Goal: Obtain resource: Obtain resource

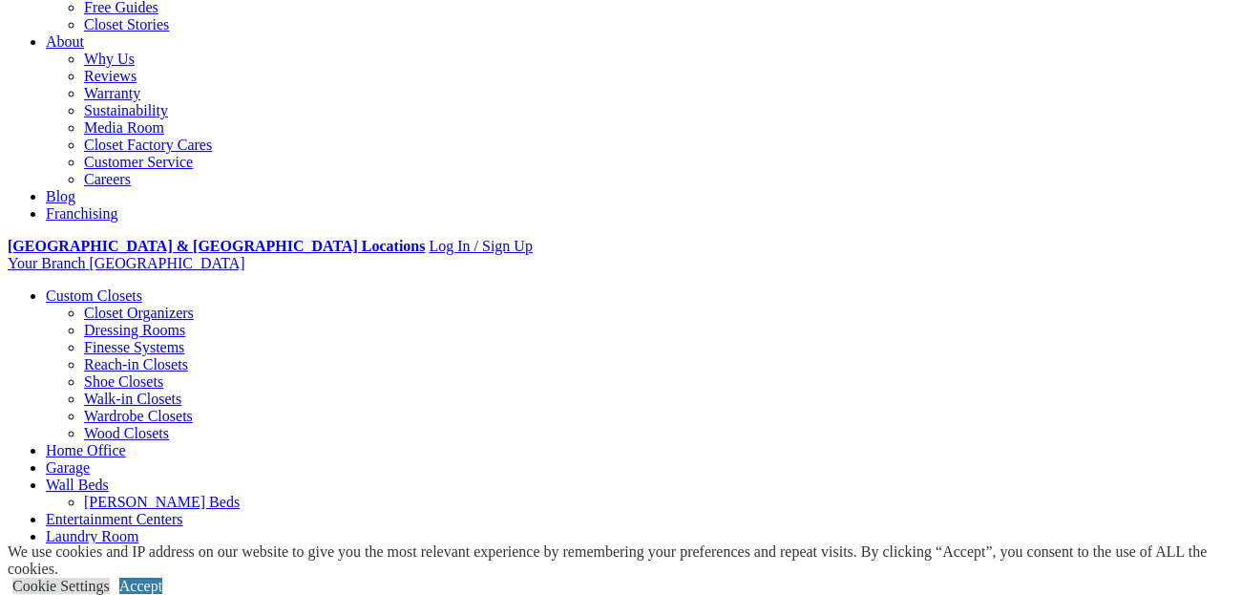
scroll to position [455, 0]
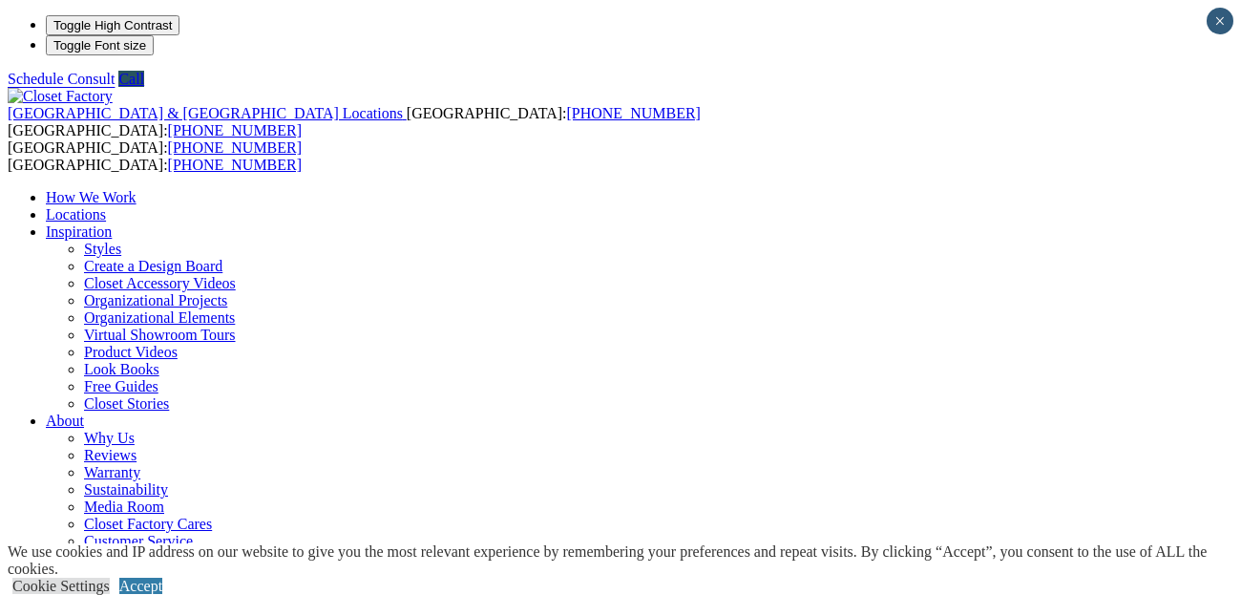
scroll to position [45, 0]
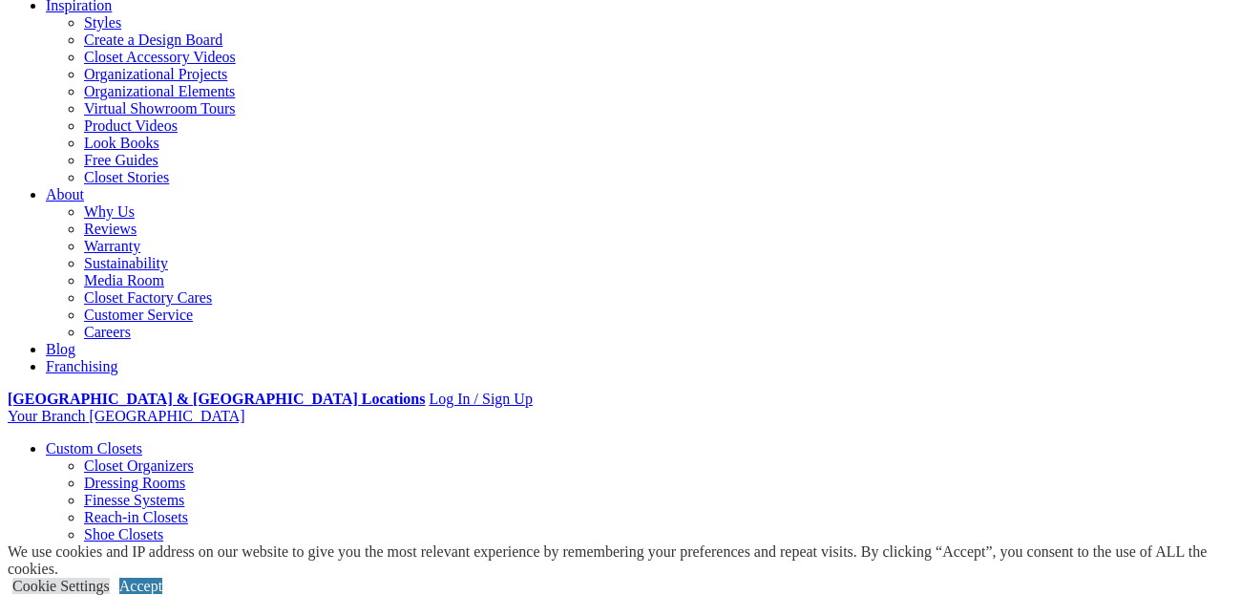
scroll to position [509, 0]
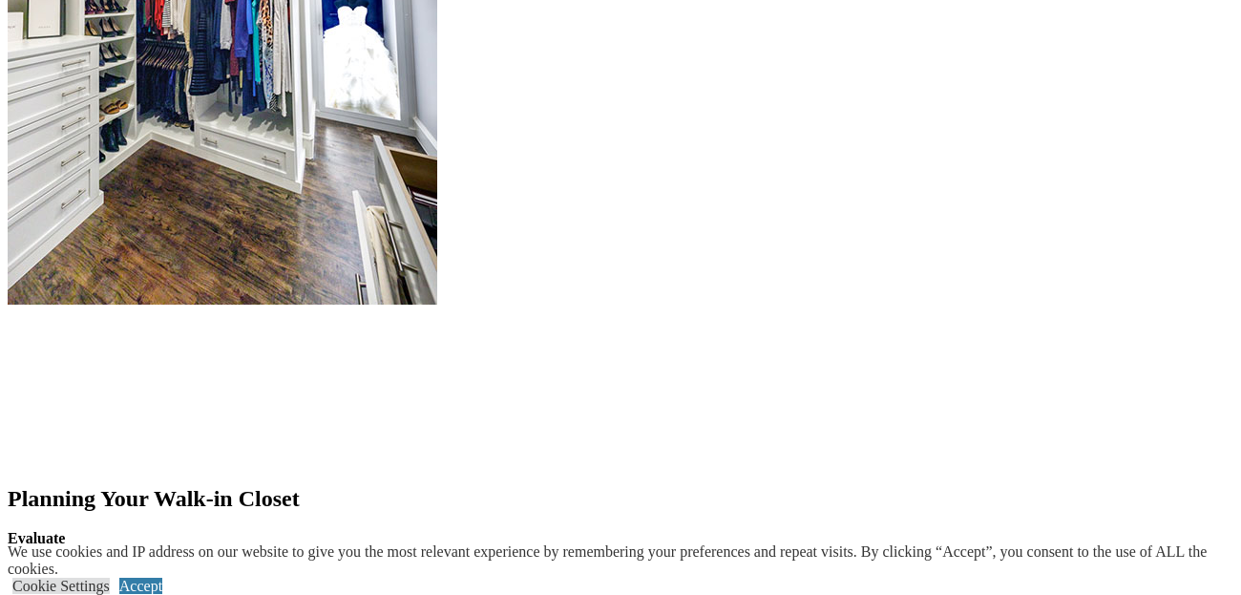
scroll to position [2404, 0]
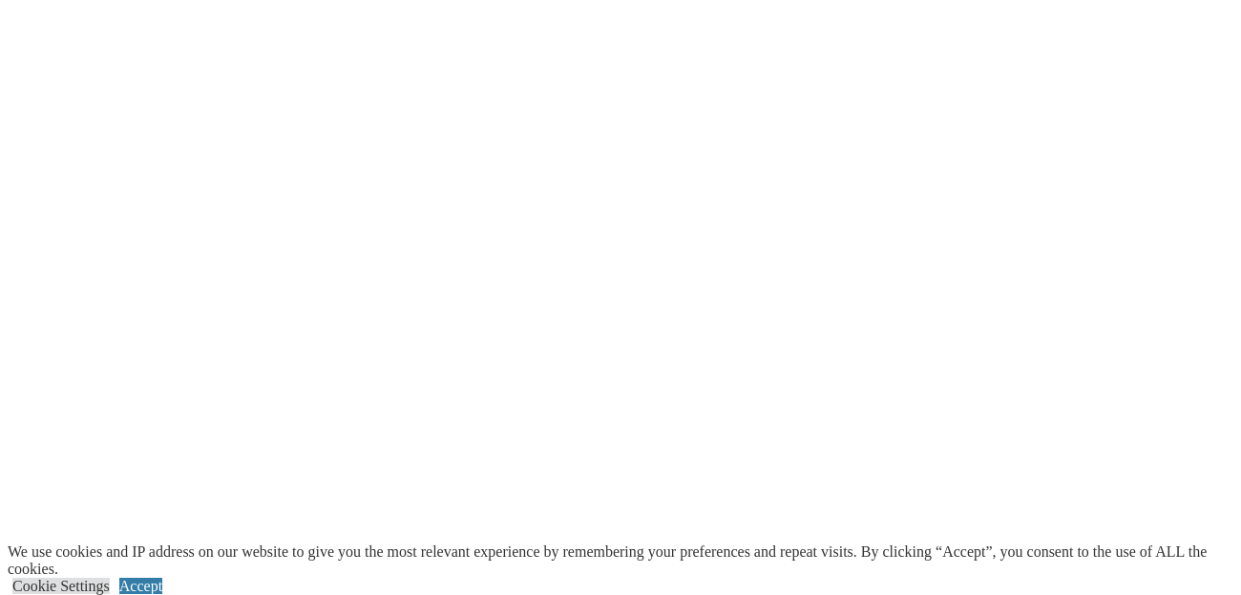
scroll to position [3545, 0]
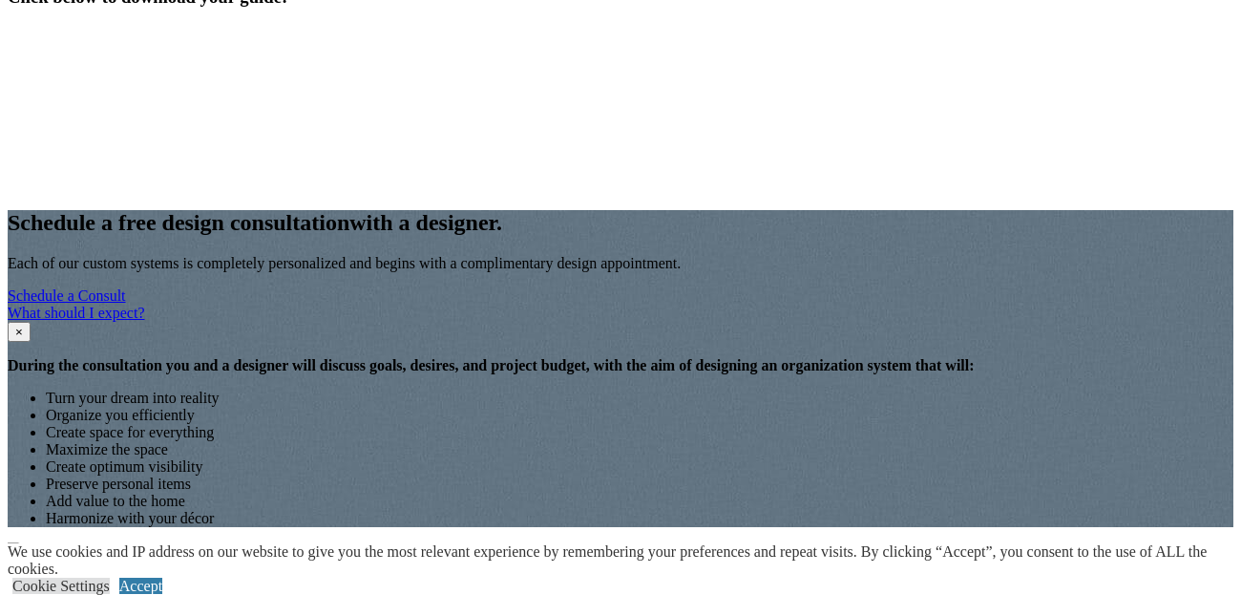
scroll to position [1966, 0]
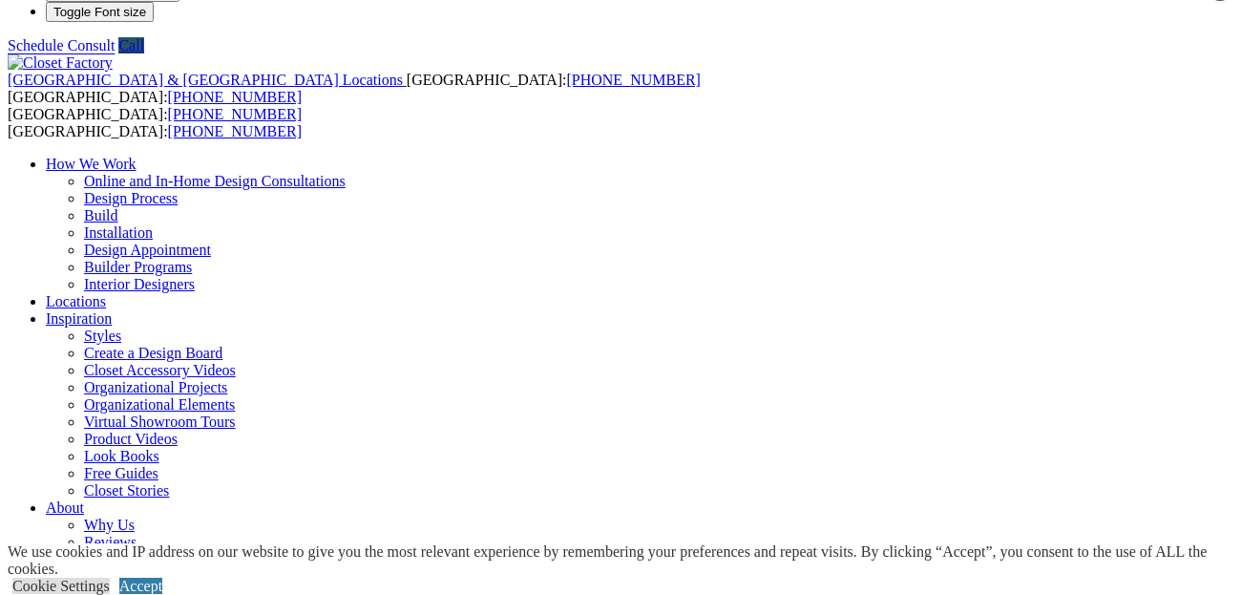
scroll to position [39, 0]
